Goal: Task Accomplishment & Management: Use online tool/utility

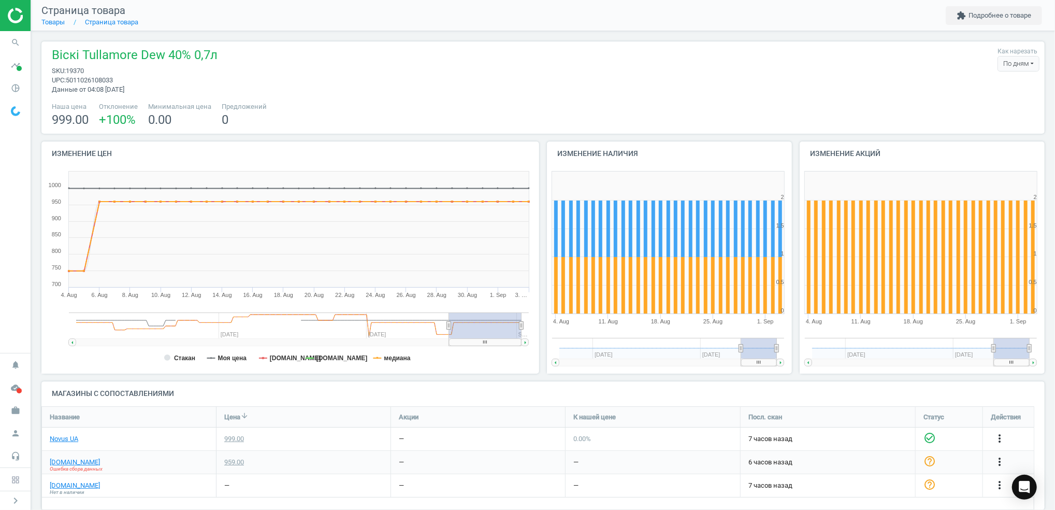
scroll to position [125, 1013]
click at [17, 43] on icon "search" at bounding box center [16, 43] width 20 height 20
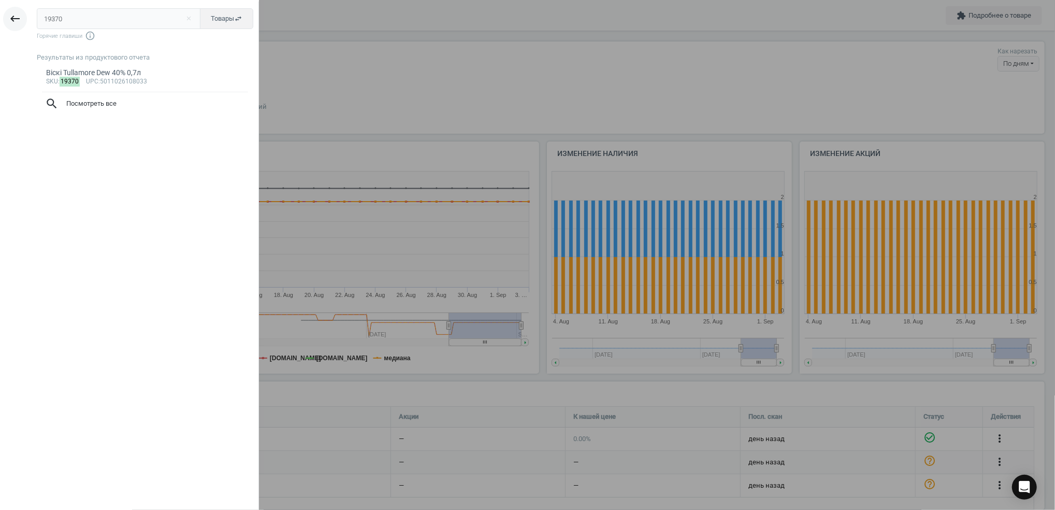
click at [17, 15] on icon "keyboard_backspace" at bounding box center [15, 18] width 12 height 12
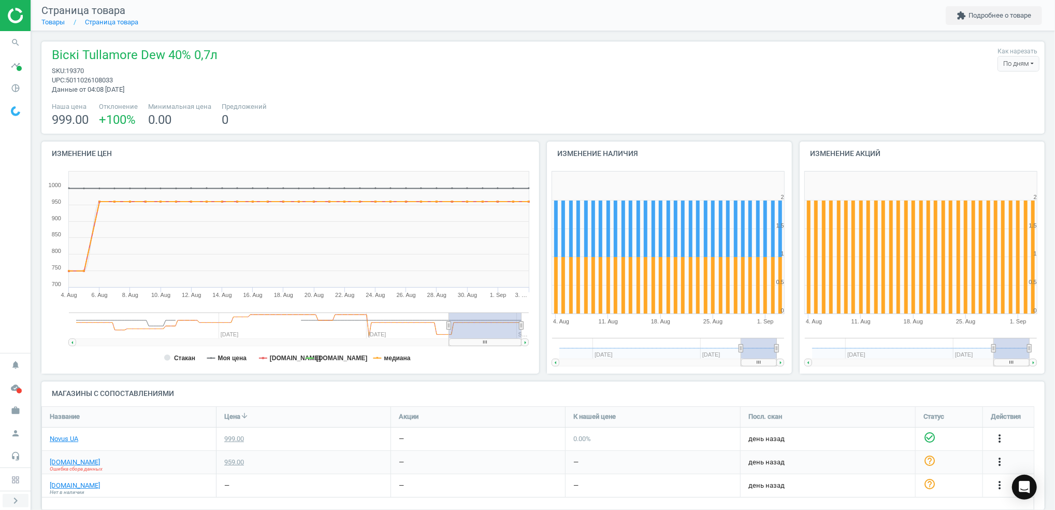
click at [20, 499] on icon "chevron_right" at bounding box center [15, 500] width 12 height 12
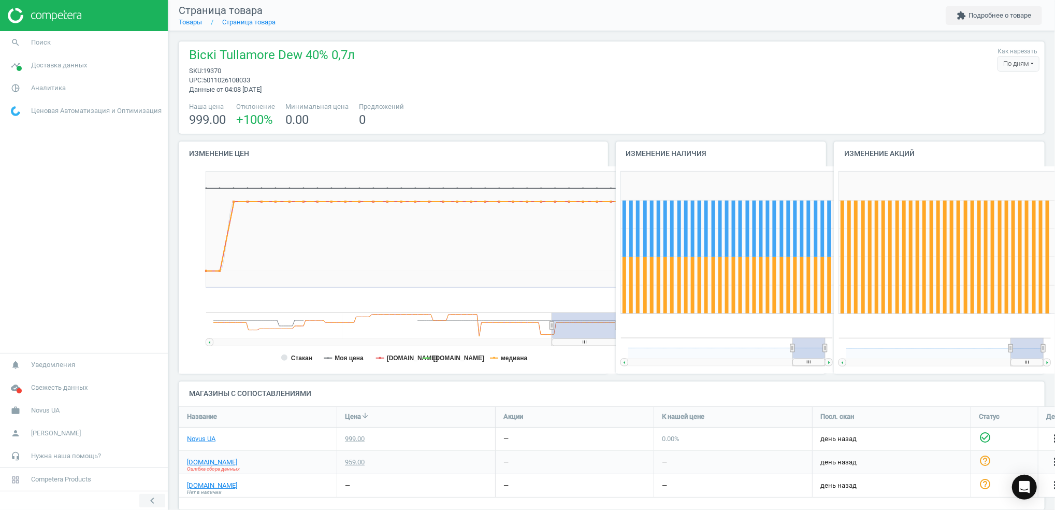
scroll to position [5, 5]
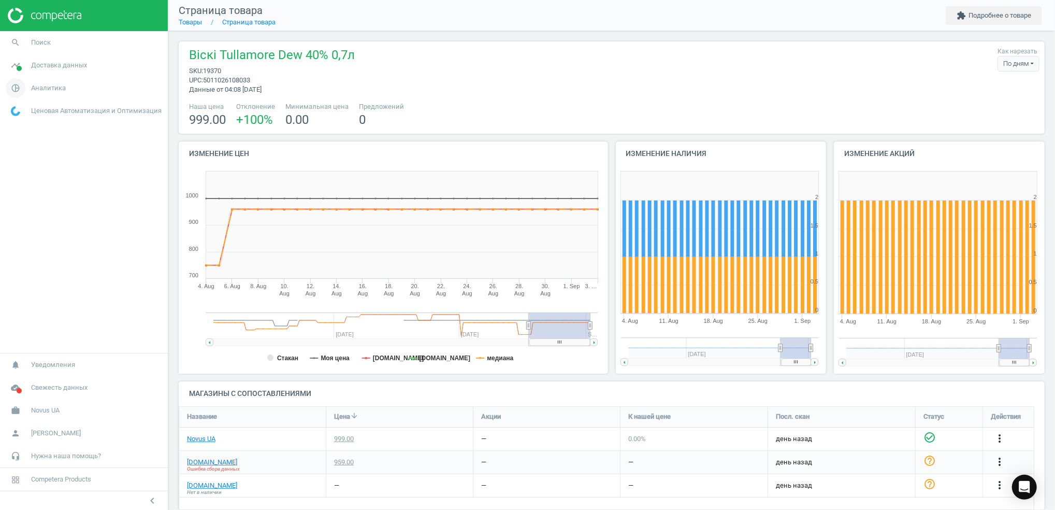
click at [20, 88] on icon "pie_chart_outlined" at bounding box center [16, 88] width 20 height 20
click at [21, 112] on span "Обзор" at bounding box center [20, 110] width 18 height 8
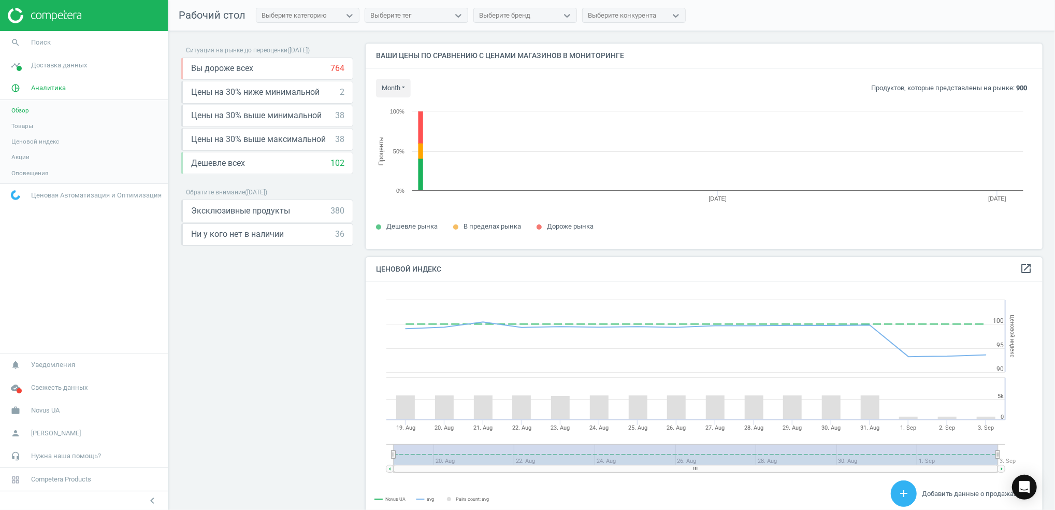
scroll to position [259, 688]
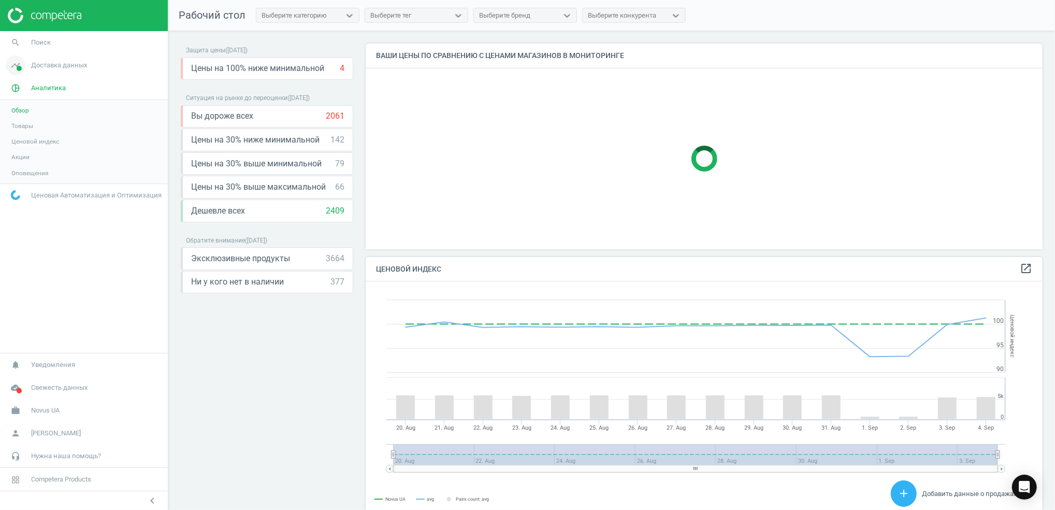
click at [18, 70] on span at bounding box center [19, 68] width 5 height 5
click at [27, 152] on span "Магазины" at bounding box center [25, 150] width 29 height 8
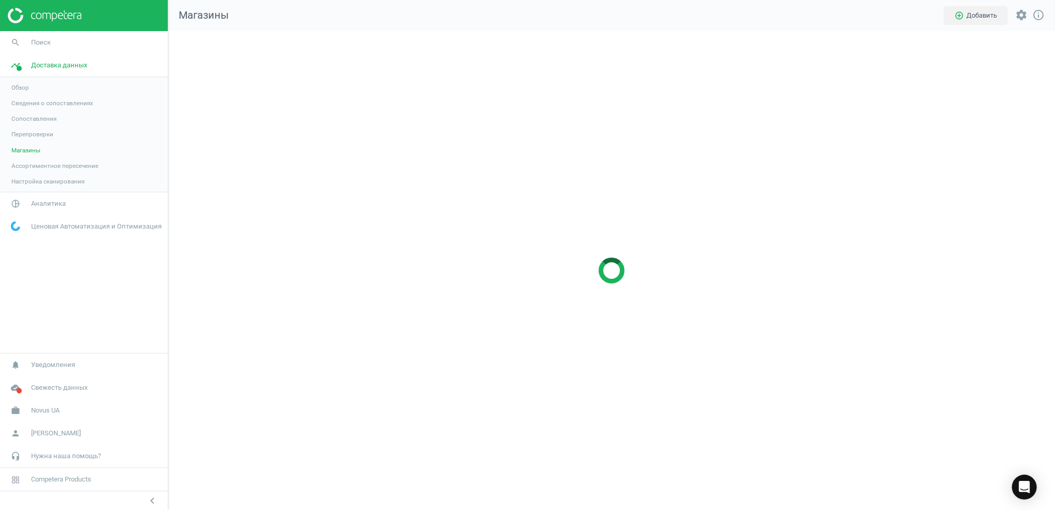
scroll to position [500, 908]
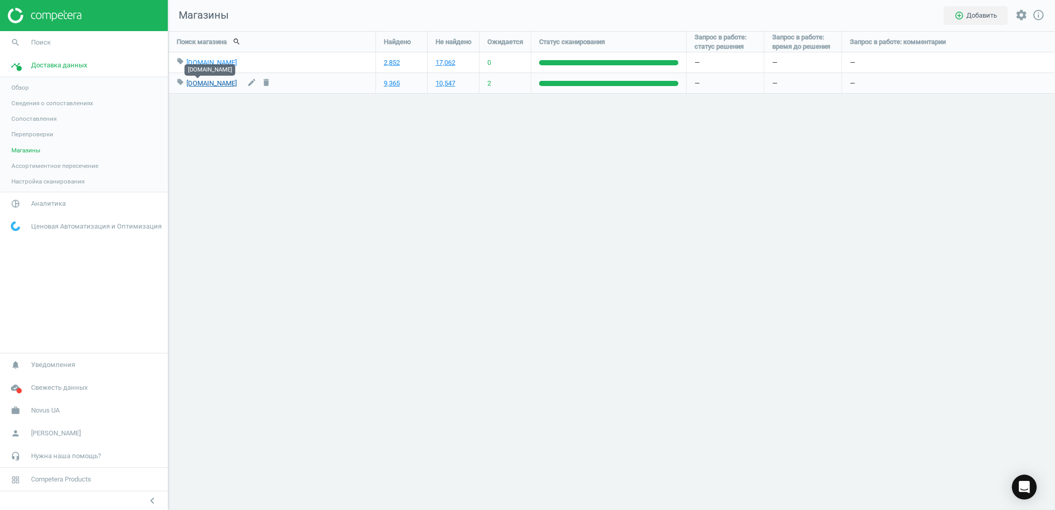
click at [196, 83] on link "[DOMAIN_NAME]" at bounding box center [211, 83] width 50 height 8
click at [36, 164] on span "Ассортиментное пересечение" at bounding box center [54, 166] width 87 height 8
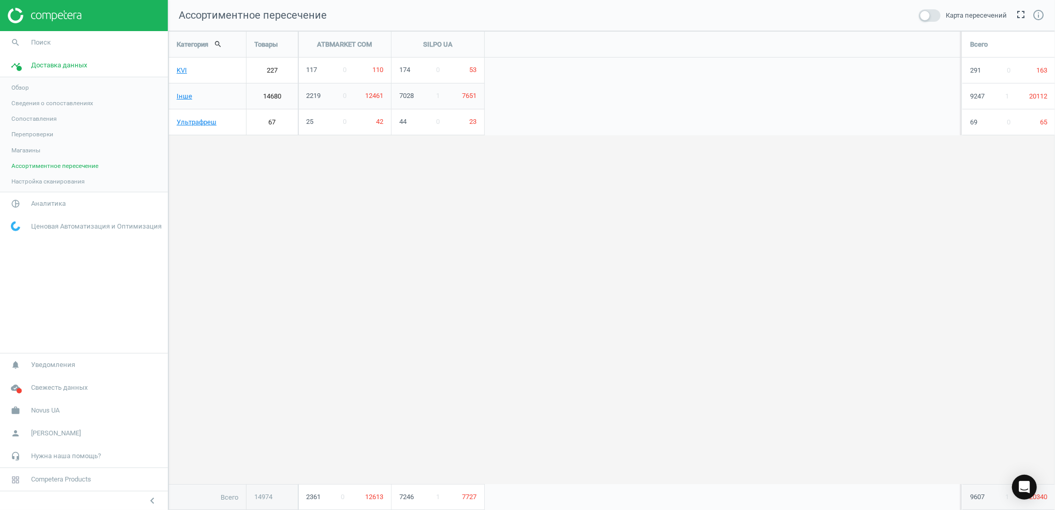
scroll to position [500, 908]
click at [49, 180] on span "Настройка сканирования" at bounding box center [47, 181] width 73 height 8
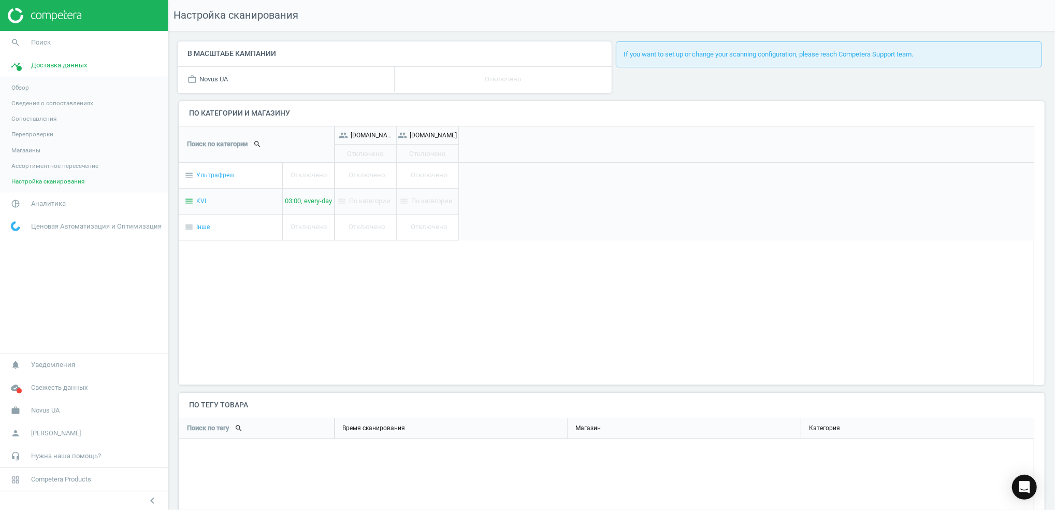
click at [23, 116] on span "Сопоставления" at bounding box center [33, 118] width 45 height 8
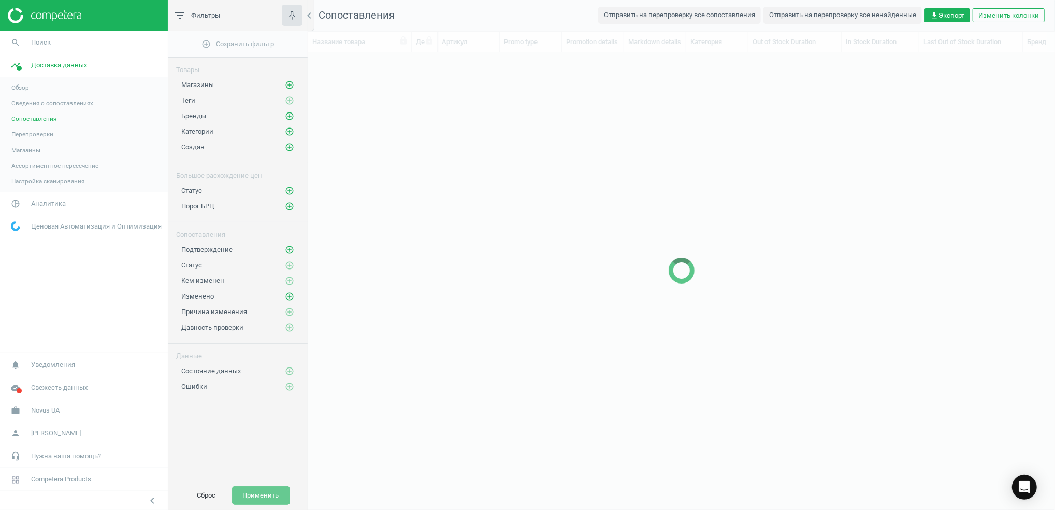
scroll to position [10, 11]
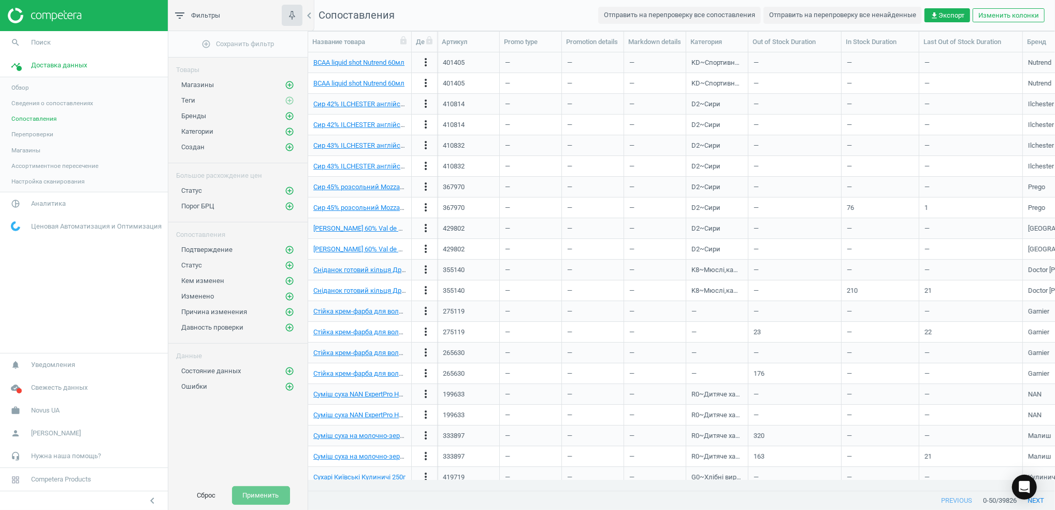
click at [23, 103] on span "Сведения о сопоставлениях" at bounding box center [52, 103] width 82 height 8
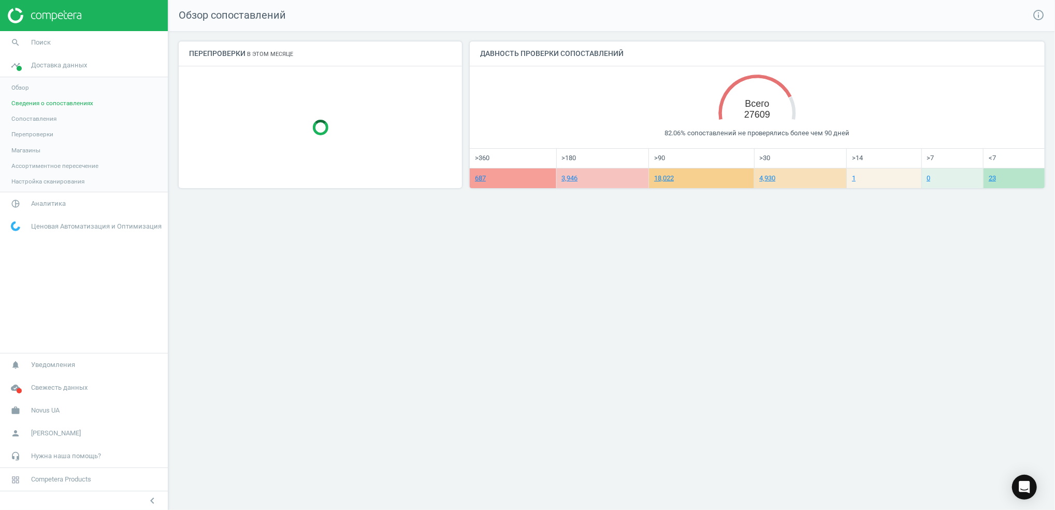
click at [15, 85] on span "Обзор" at bounding box center [20, 87] width 18 height 8
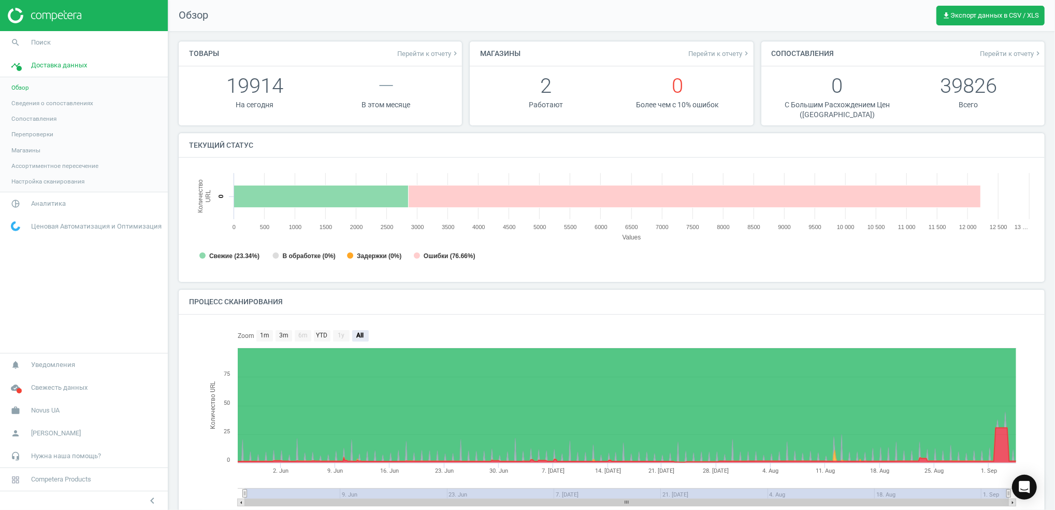
click at [25, 150] on span "Магазины" at bounding box center [25, 150] width 29 height 8
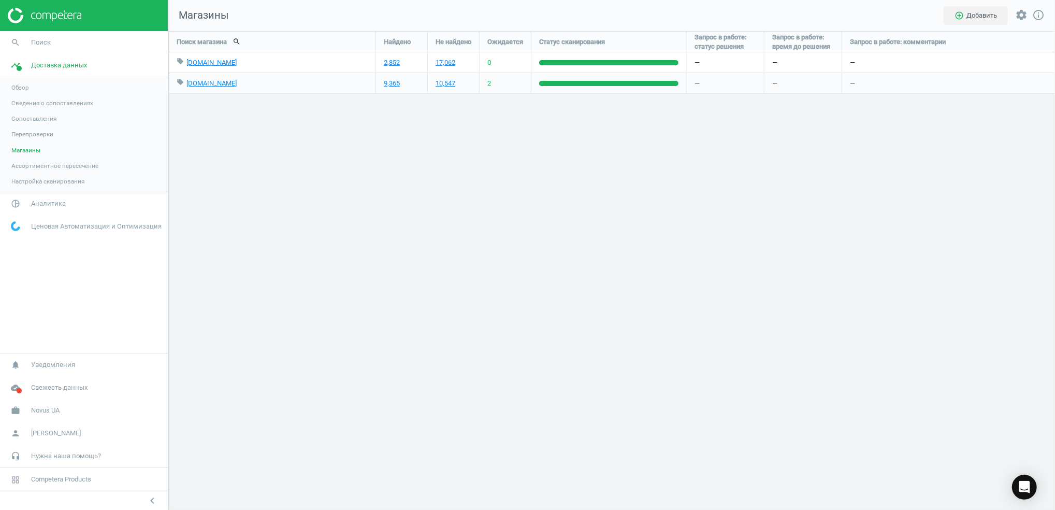
click at [45, 165] on span "Ассортиментное пересечение" at bounding box center [54, 166] width 87 height 8
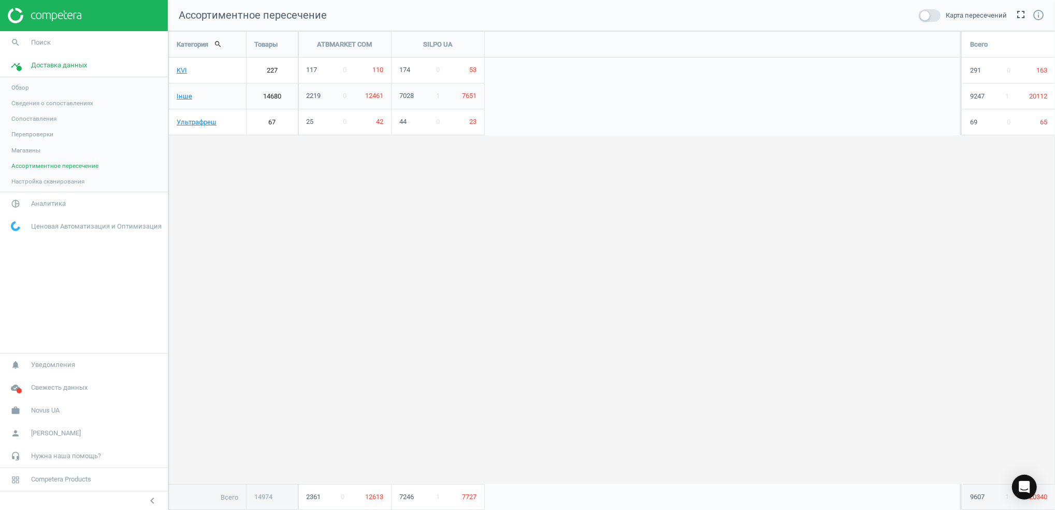
click at [48, 183] on span "Настройка сканирования" at bounding box center [47, 181] width 73 height 8
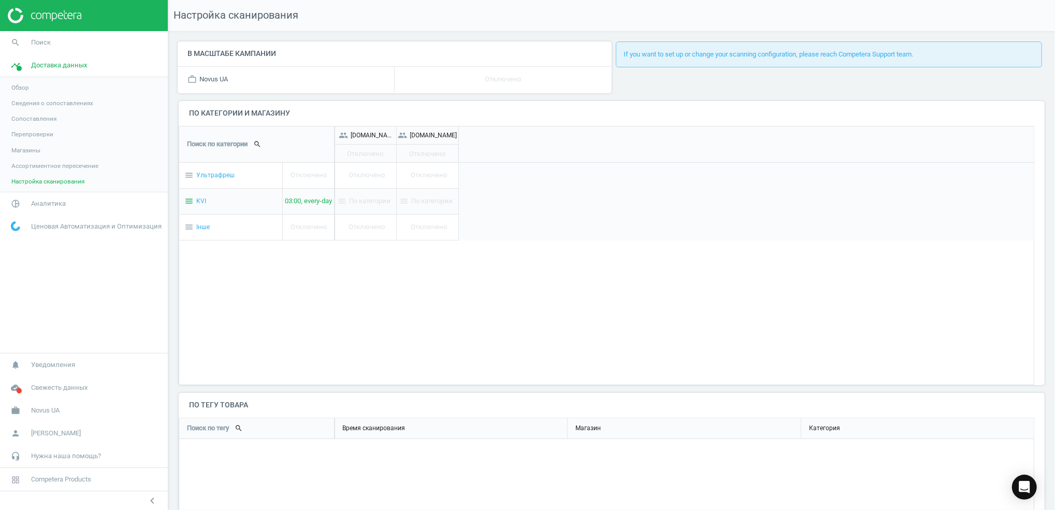
click at [12, 93] on link "Обзор" at bounding box center [84, 88] width 168 height 16
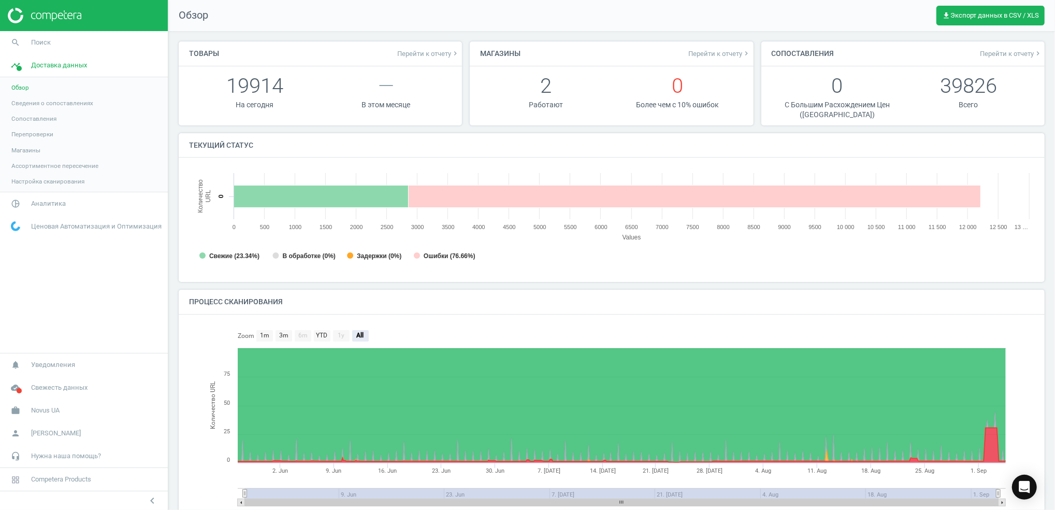
scroll to position [228, 856]
click at [35, 204] on span "Аналитика" at bounding box center [48, 203] width 35 height 9
click at [18, 129] on span "Товары" at bounding box center [22, 126] width 22 height 8
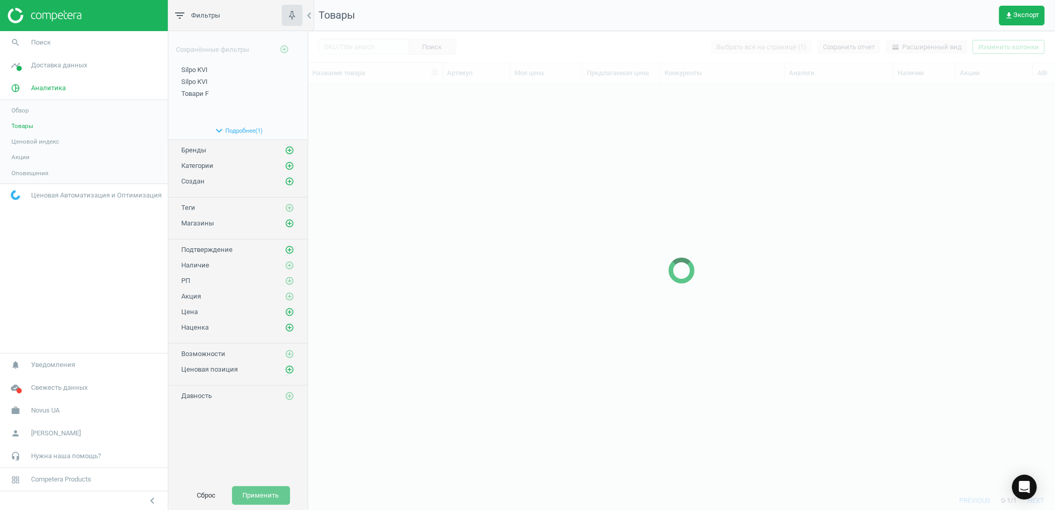
scroll to position [386, 736]
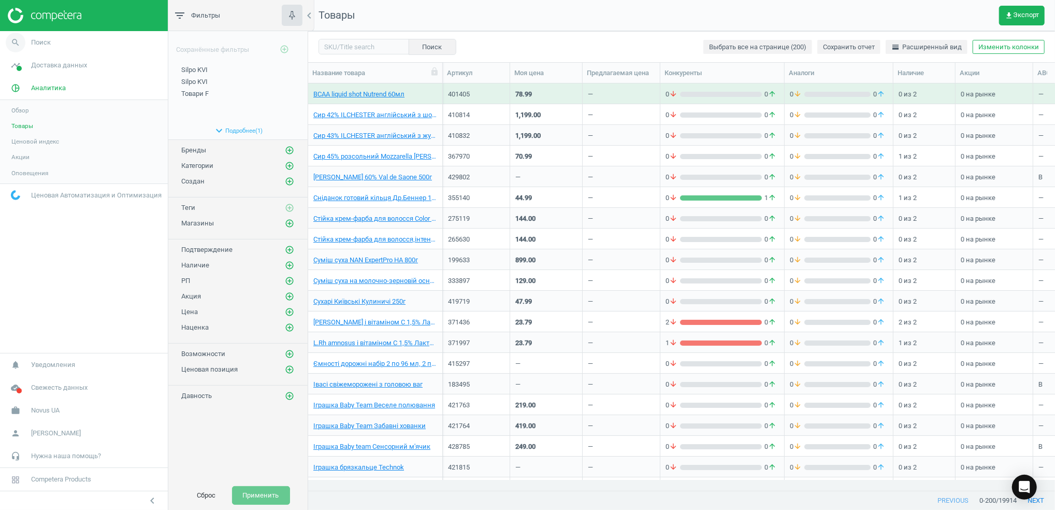
click at [14, 40] on icon "search" at bounding box center [16, 43] width 20 height 20
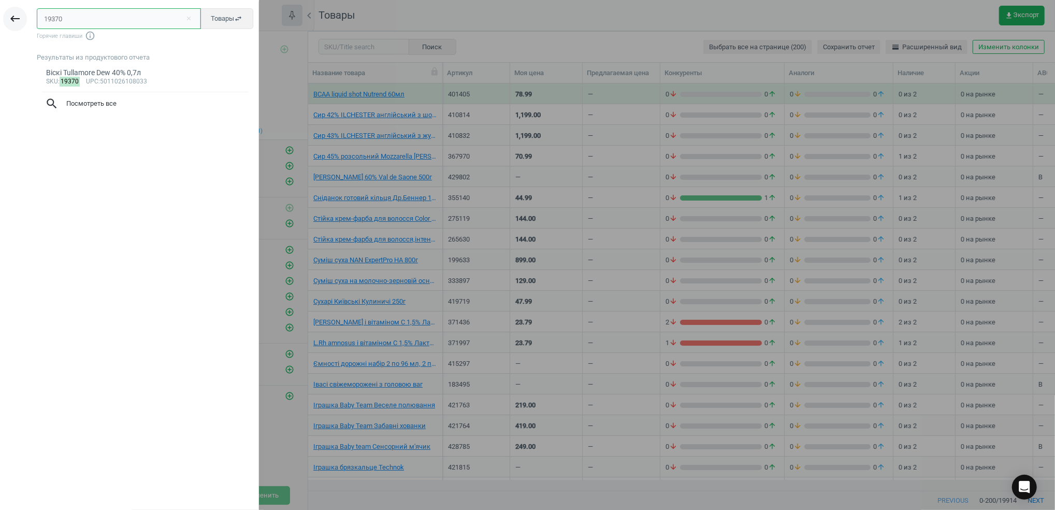
drag, startPoint x: 69, startPoint y: 14, endPoint x: 18, endPoint y: 20, distance: 51.6
click at [18, 20] on div "keyboard_backspace 19370 close Товары swap_horiz Горячие главиши info_outline Р…" at bounding box center [129, 257] width 259 height 510
paste input "419735"
type input "419735"
click at [81, 76] on div "Сир 49,6% [PERSON_NAME] з кавою ваг" at bounding box center [145, 73] width 198 height 10
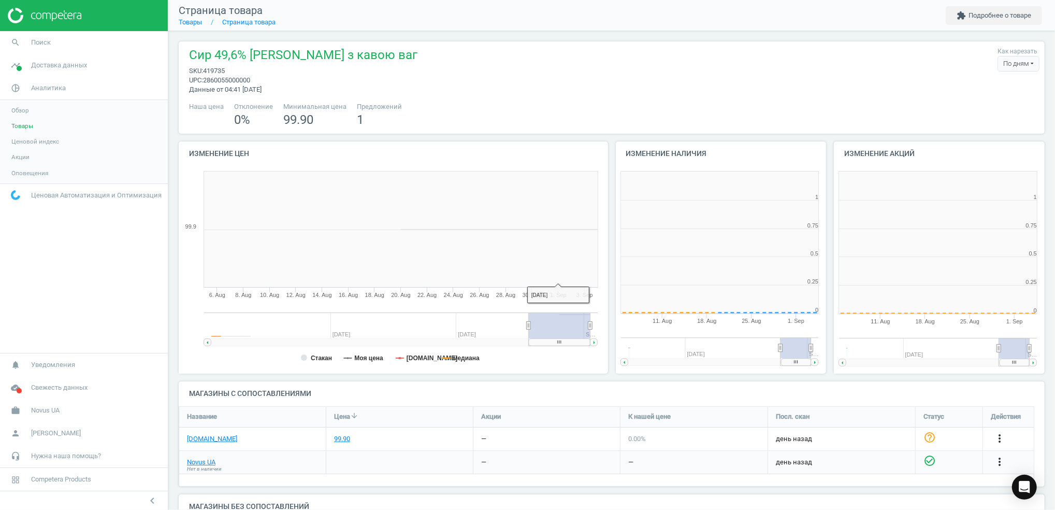
scroll to position [5, 5]
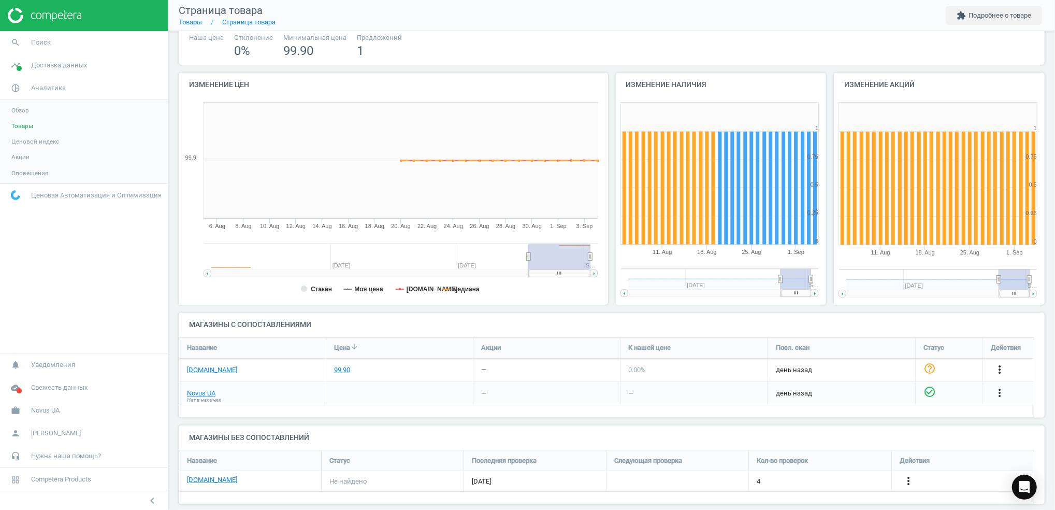
click at [1002, 370] on icon "more_vert" at bounding box center [999, 369] width 12 height 12
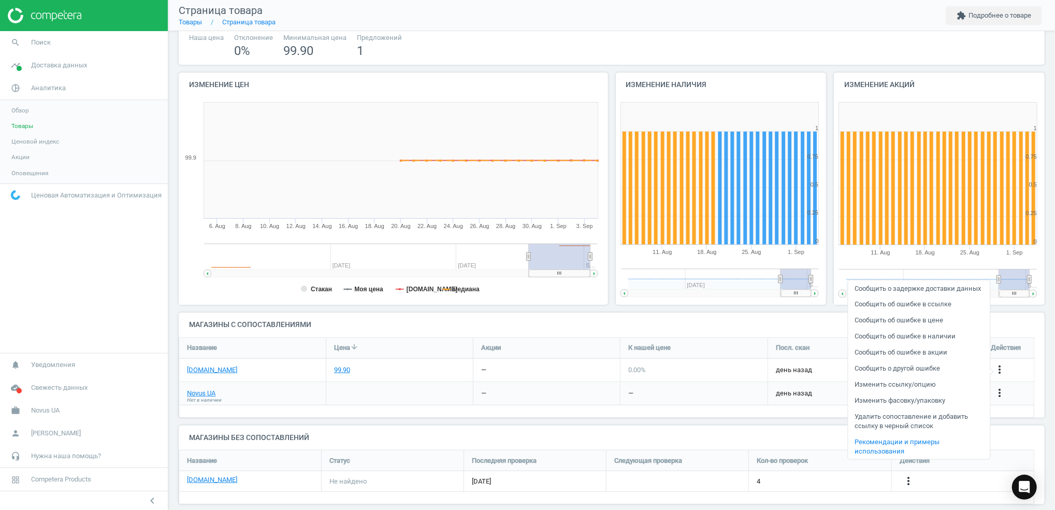
click at [894, 401] on link "Изменить фасовку/упаковку" at bounding box center [919, 400] width 142 height 16
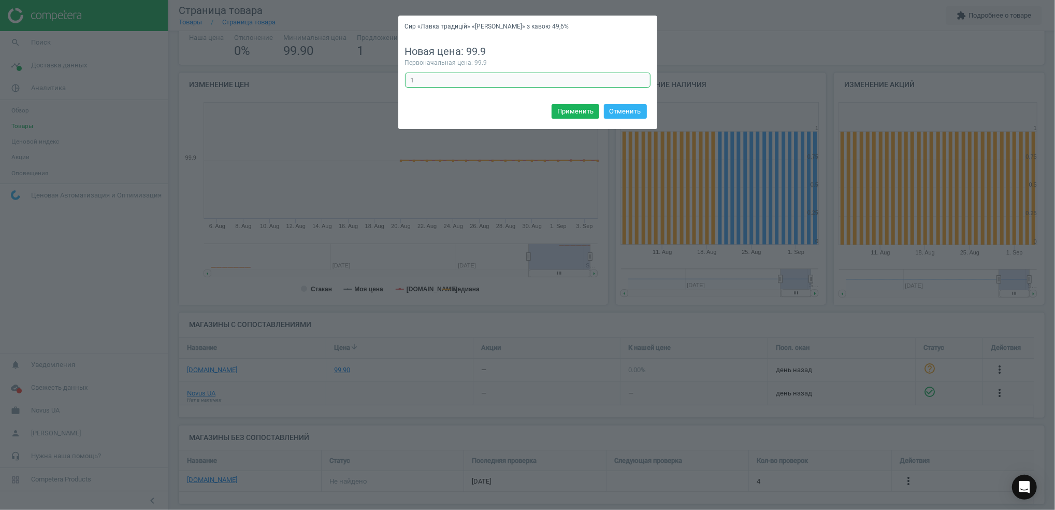
click at [424, 78] on input "1" at bounding box center [527, 80] width 245 height 16
type input "10"
click at [577, 110] on button "Применить" at bounding box center [575, 111] width 48 height 14
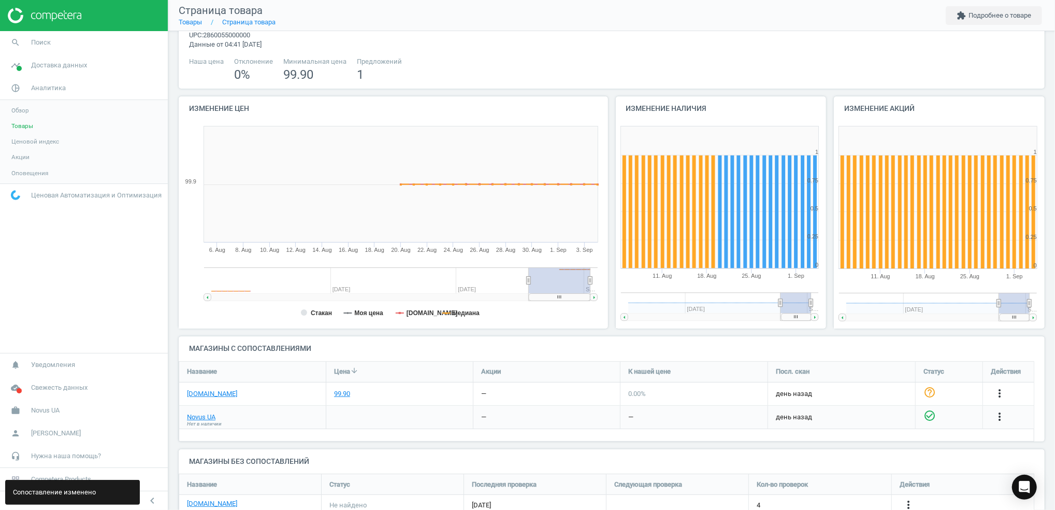
scroll to position [81, 0]
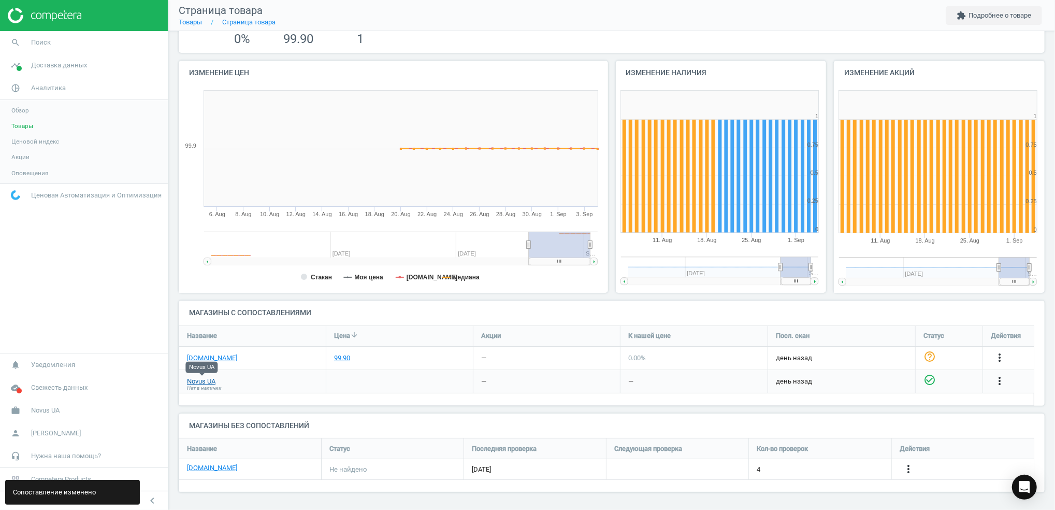
click at [208, 382] on link "Novus UA" at bounding box center [201, 380] width 28 height 9
